Goal: Task Accomplishment & Management: Use online tool/utility

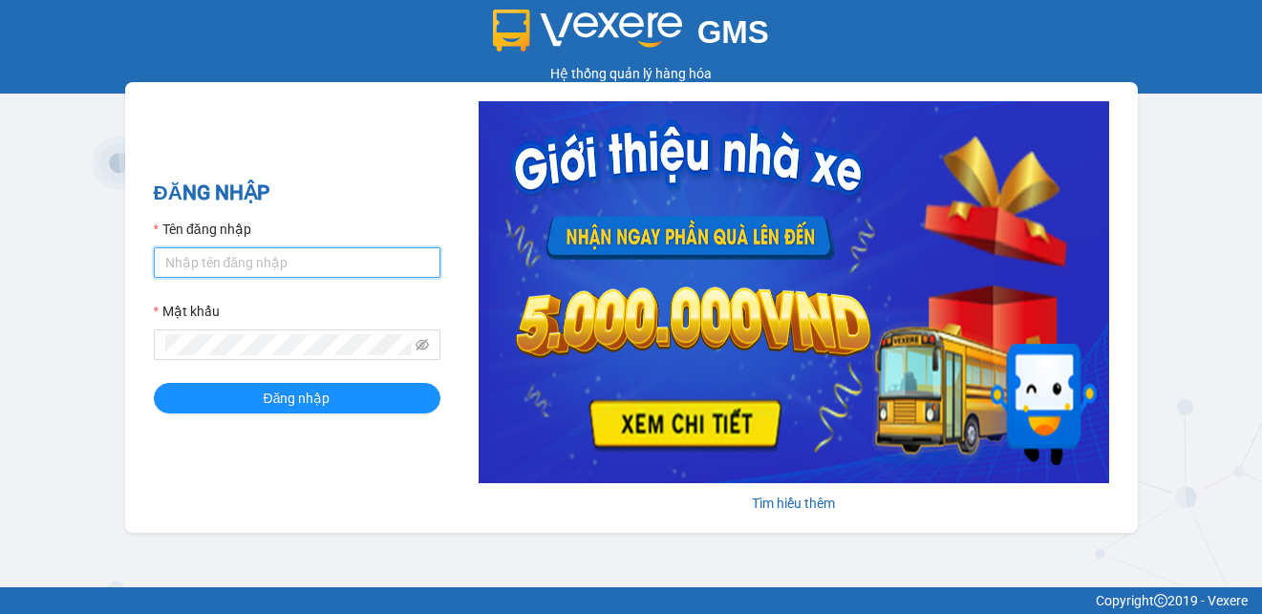
click at [348, 262] on input "Tên đăng nhập" at bounding box center [297, 263] width 287 height 31
type input "gtnnth.minhtam"
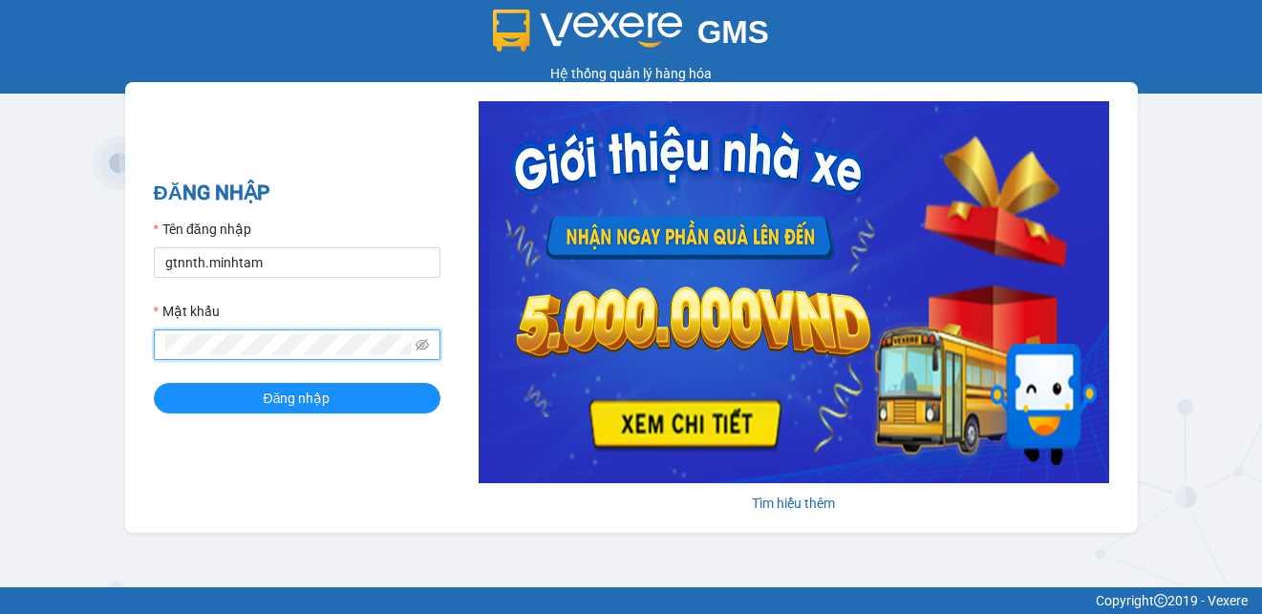
click at [154, 383] on button "Đăng nhập" at bounding box center [297, 398] width 287 height 31
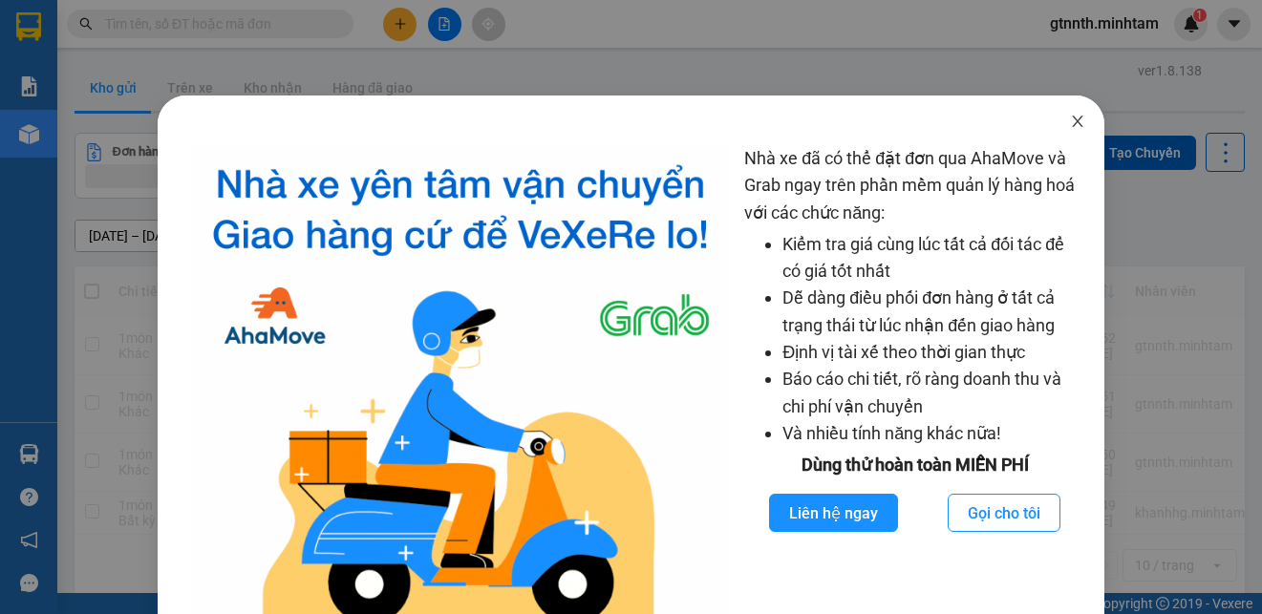
click at [1055, 126] on span "Close" at bounding box center [1078, 123] width 54 height 54
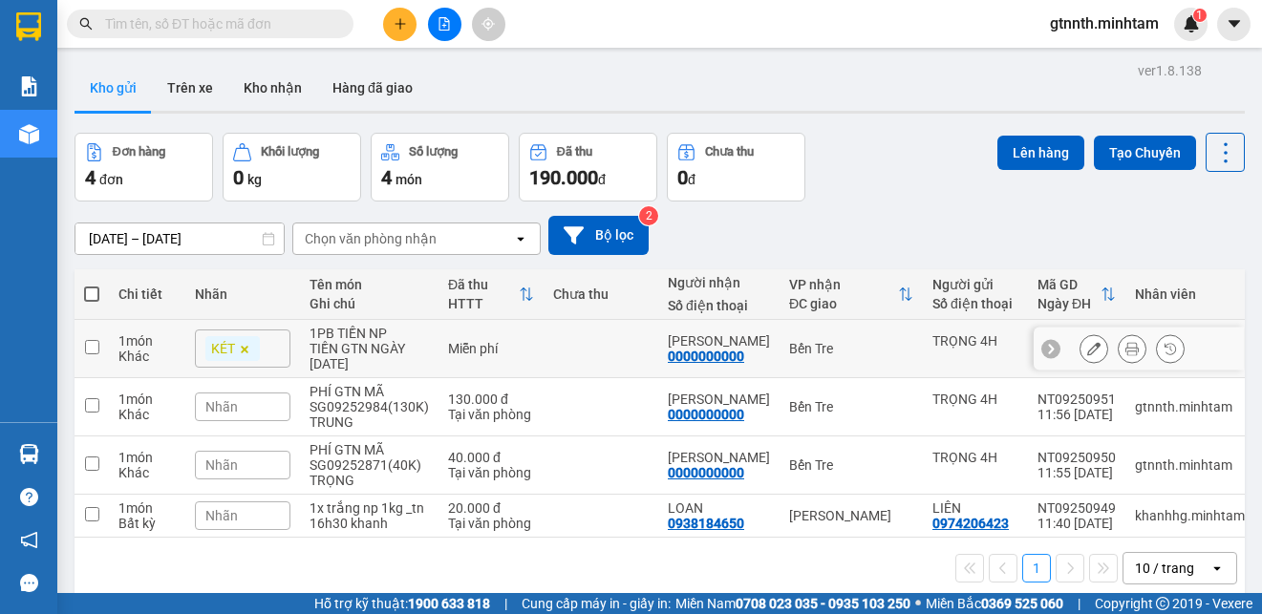
click at [1124, 366] on button at bounding box center [1132, 349] width 27 height 33
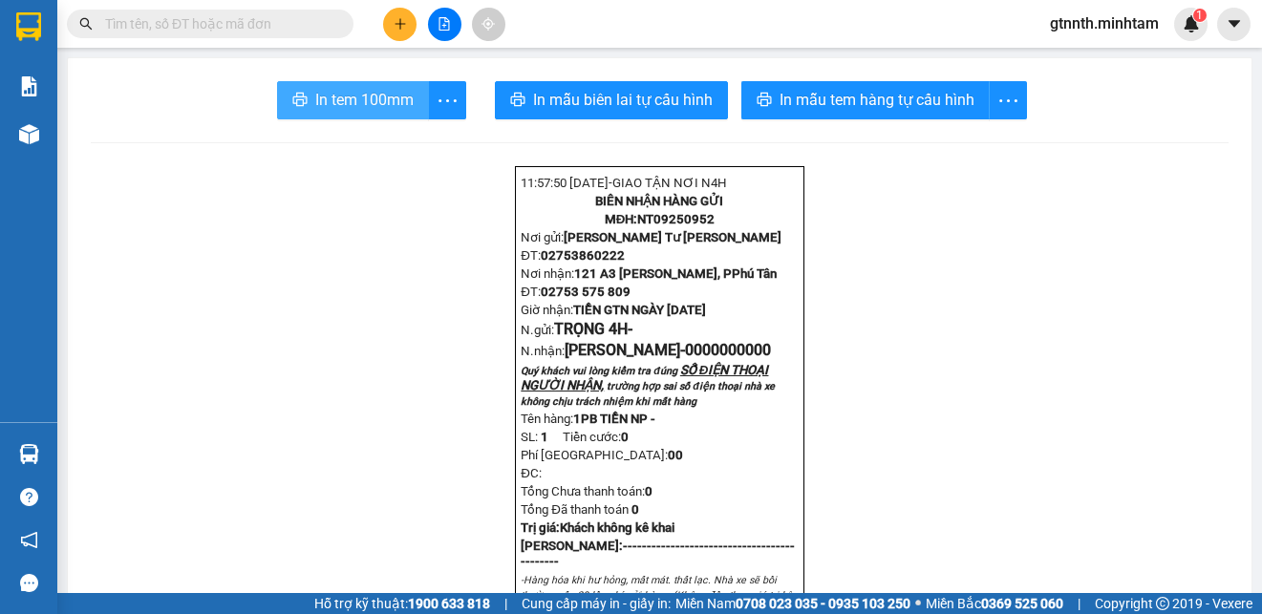
click at [341, 98] on span "In tem 100mm" at bounding box center [364, 100] width 98 height 24
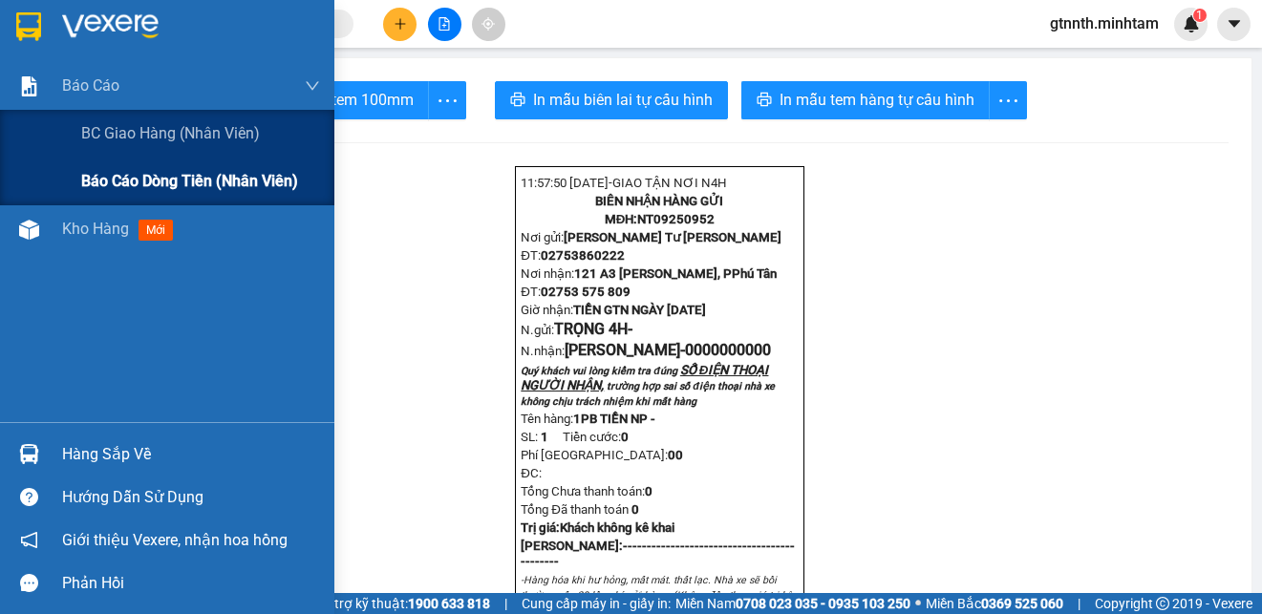
click at [182, 169] on span "Báo cáo dòng tiền (nhân viên)" at bounding box center [189, 181] width 217 height 24
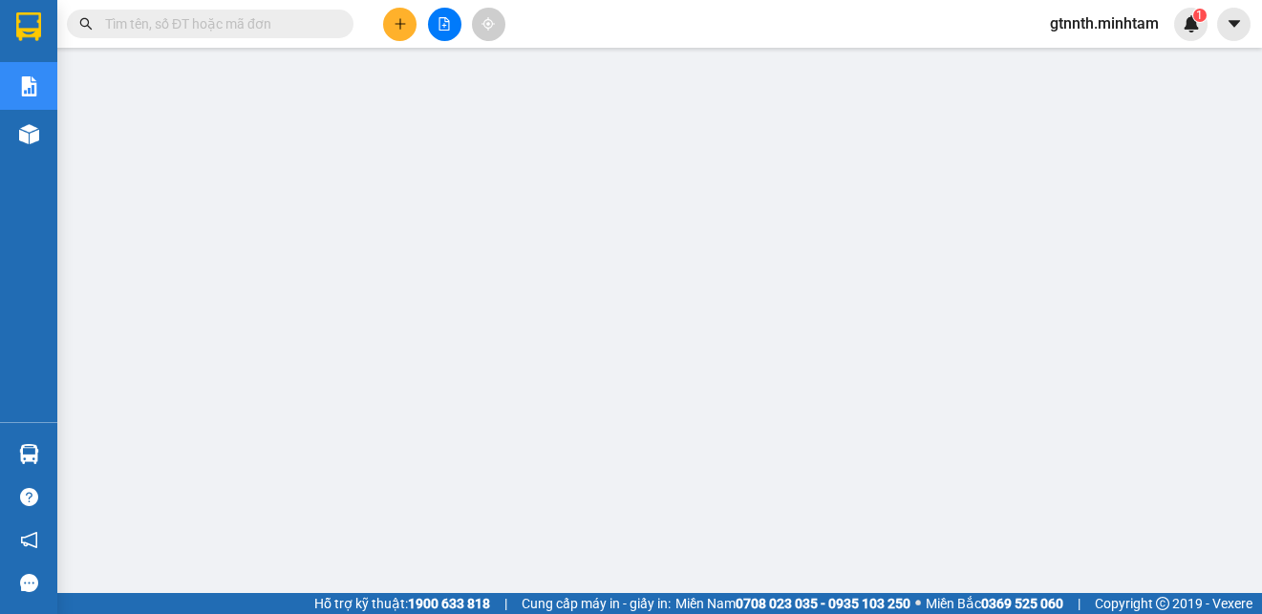
click at [1135, 23] on span "gtnnth.minhtam" at bounding box center [1105, 23] width 140 height 24
click at [1096, 56] on span "Đăng xuất" at bounding box center [1112, 59] width 101 height 21
